Goal: Obtain resource: Download file/media

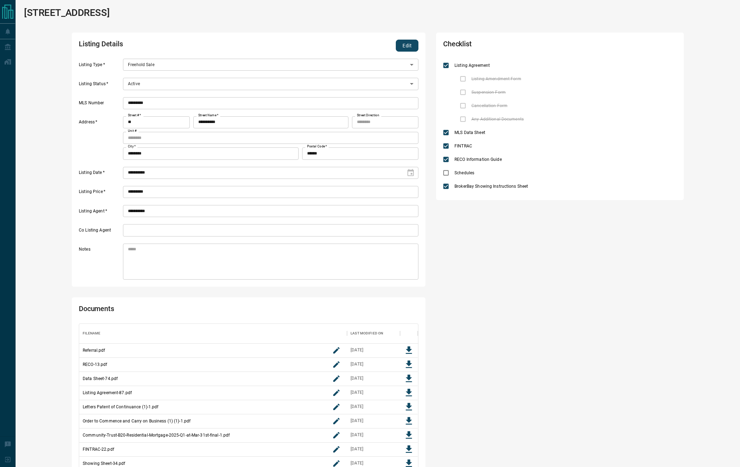
scroll to position [68, 0]
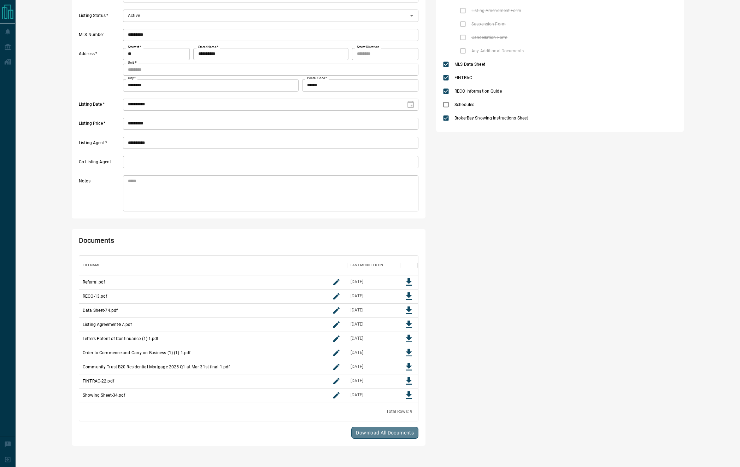
click at [382, 431] on button "Download All Documents" at bounding box center [384, 433] width 67 height 12
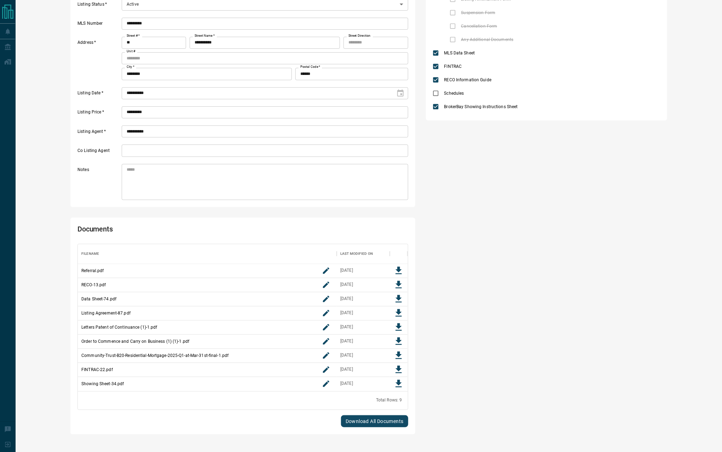
scroll to position [83, 0]
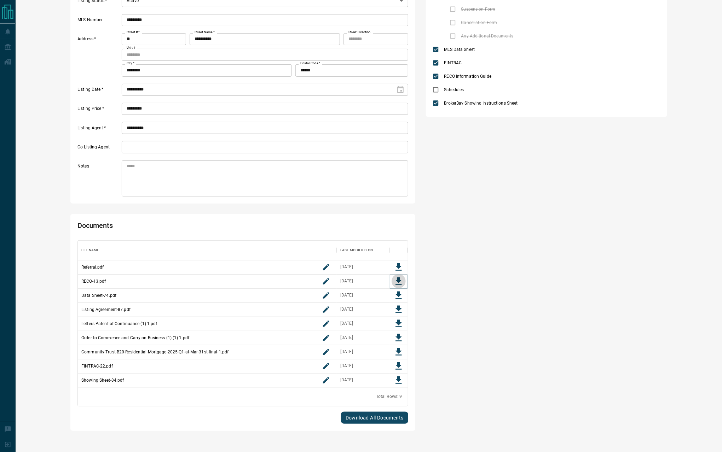
click at [399, 278] on icon "Download File" at bounding box center [398, 281] width 6 height 7
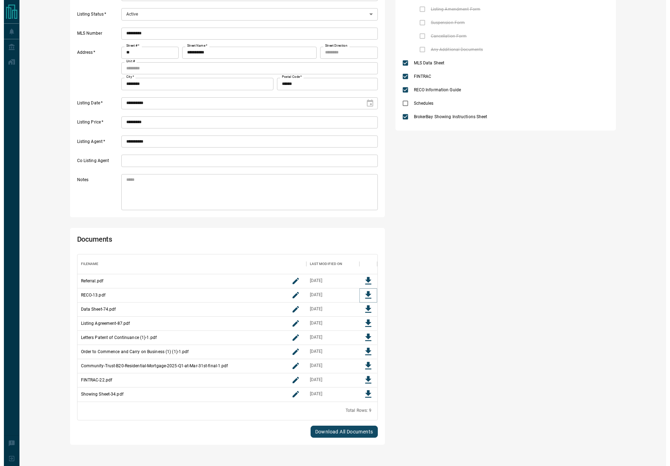
scroll to position [0, 0]
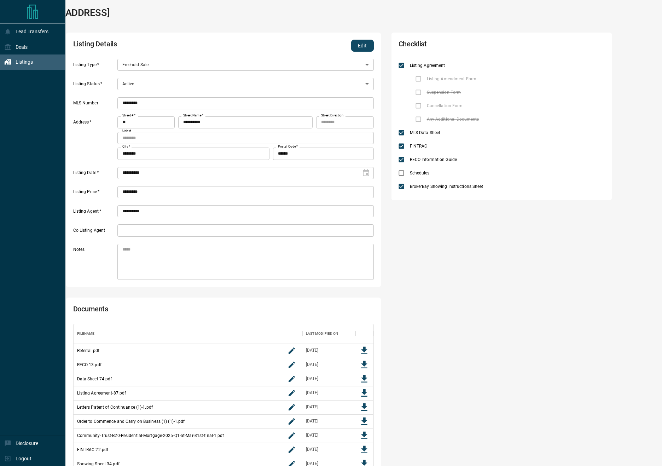
click at [3, 63] on div "Listings" at bounding box center [32, 61] width 65 height 15
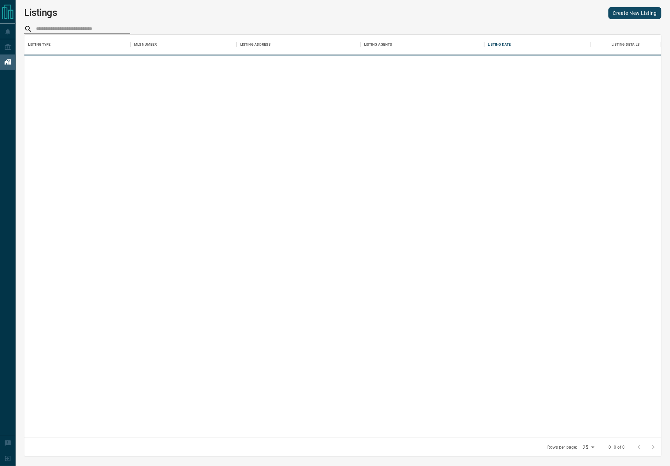
scroll to position [395, 628]
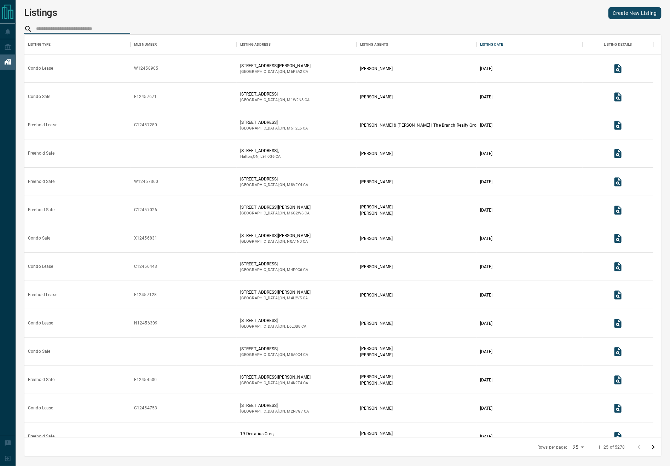
click at [78, 26] on input "search" at bounding box center [83, 28] width 94 height 9
paste input "*********"
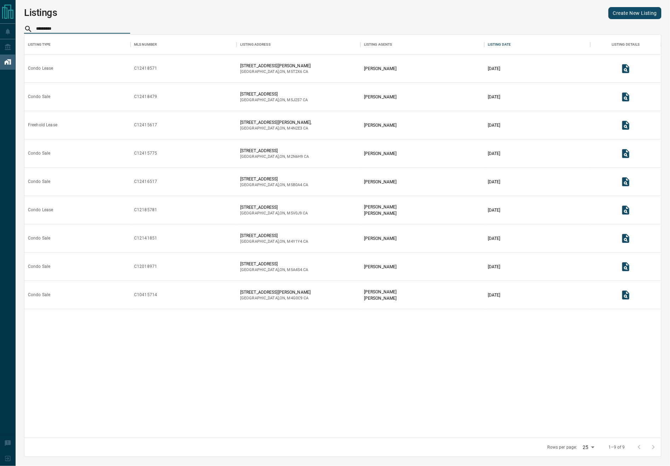
type input "*********"
click at [631, 67] on icon "View Listing Details" at bounding box center [625, 68] width 11 height 11
